Goal: Book appointment/travel/reservation

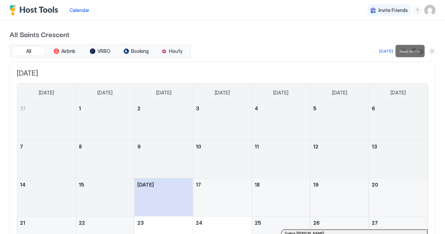
click at [431, 52] on button "Next month" at bounding box center [431, 51] width 7 height 7
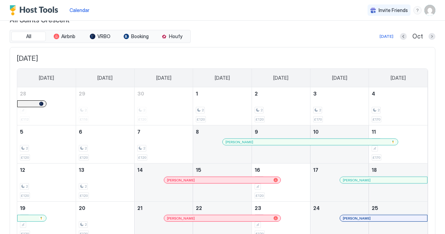
scroll to position [11, 0]
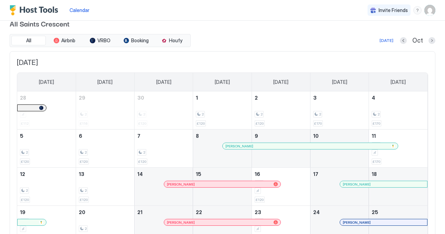
click at [431, 40] on button "Next month" at bounding box center [431, 40] width 7 height 7
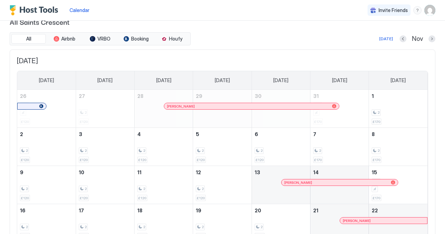
scroll to position [0, 0]
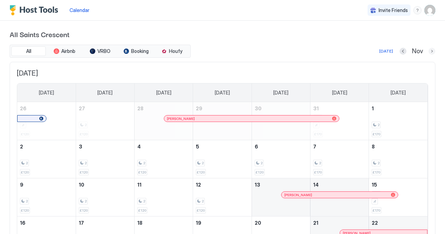
click at [432, 51] on button "Next month" at bounding box center [431, 51] width 7 height 7
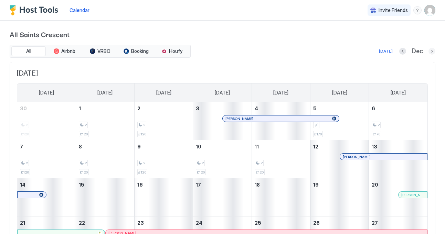
click at [431, 52] on button "Next month" at bounding box center [431, 51] width 7 height 7
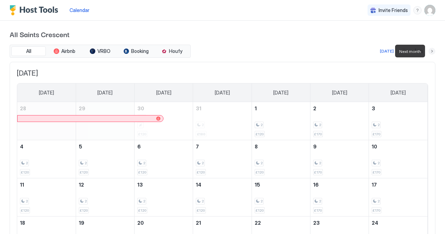
click at [432, 51] on button "Next month" at bounding box center [431, 51] width 7 height 7
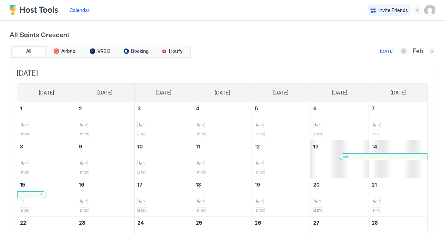
click at [431, 52] on button "Next month" at bounding box center [431, 51] width 7 height 7
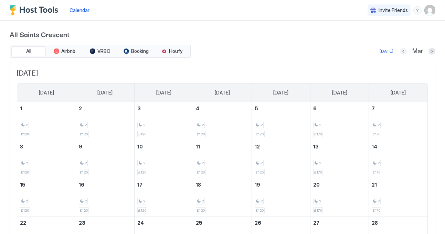
click at [403, 51] on button "Previous month" at bounding box center [403, 51] width 7 height 7
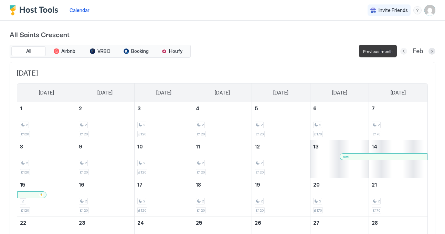
click at [403, 51] on button "Previous month" at bounding box center [403, 51] width 7 height 7
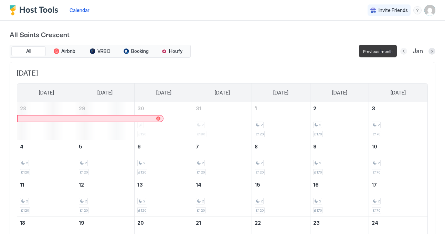
click at [403, 51] on button "Previous month" at bounding box center [403, 51] width 7 height 7
